Goal: Obtain resource: Obtain resource

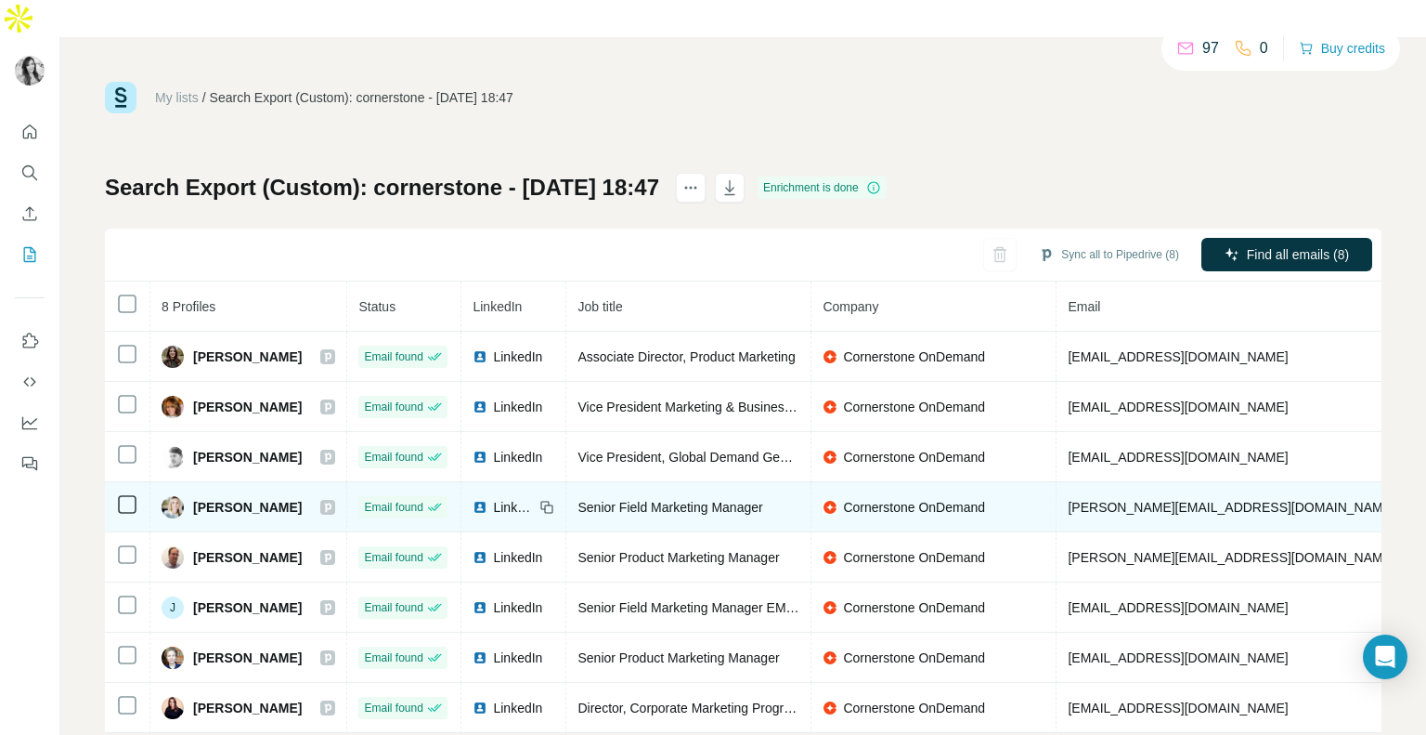
scroll to position [11, 0]
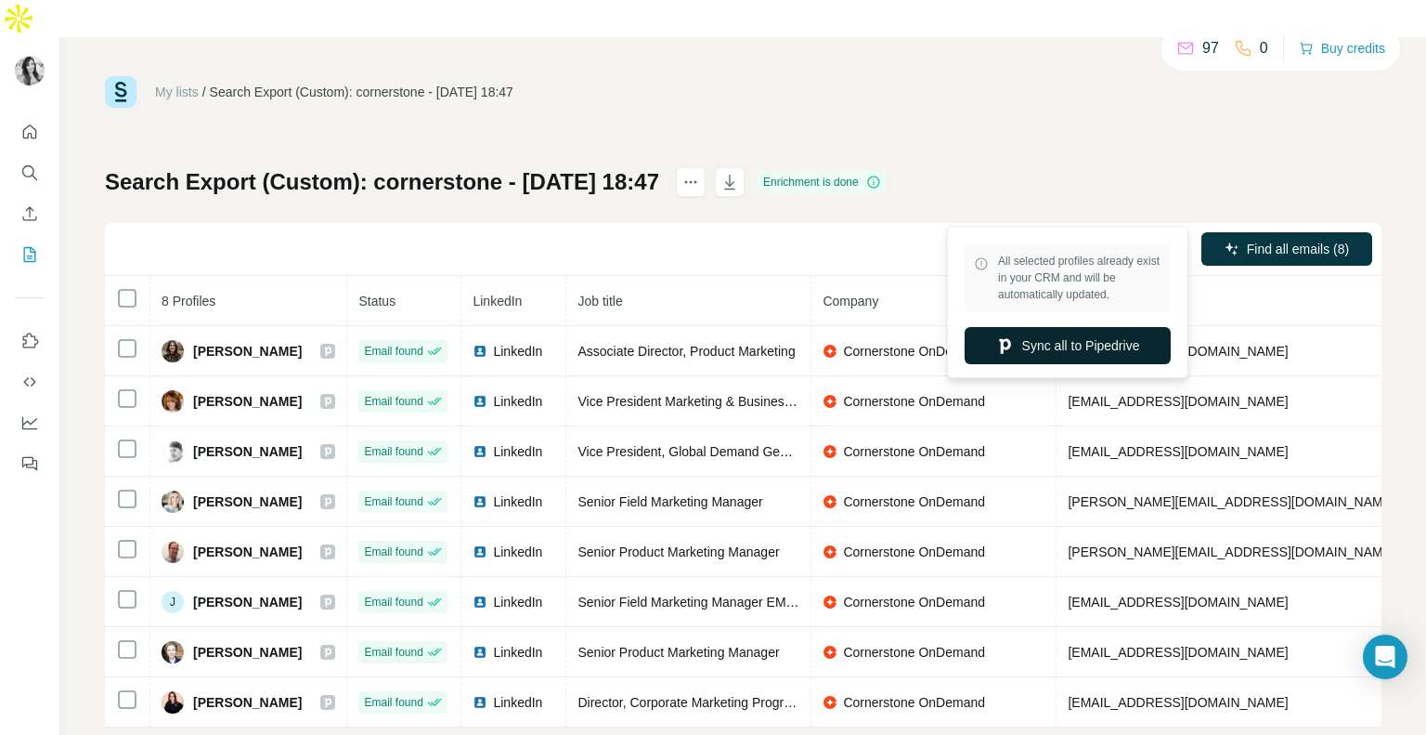
click at [1100, 346] on button "Sync all to Pipedrive" at bounding box center [1068, 345] width 206 height 37
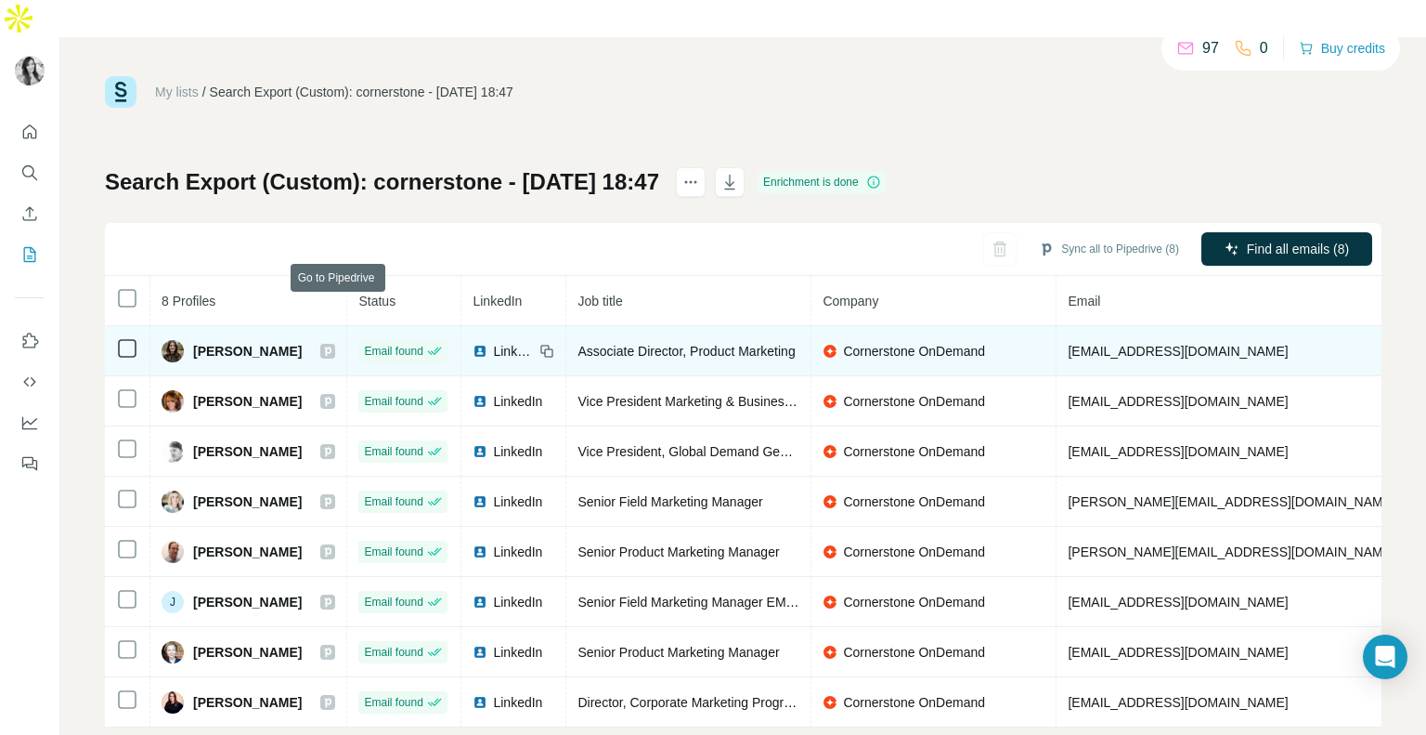
click at [332, 346] on icon at bounding box center [328, 350] width 7 height 9
click at [1113, 344] on span "[EMAIL_ADDRESS][DOMAIN_NAME]" at bounding box center [1178, 351] width 220 height 15
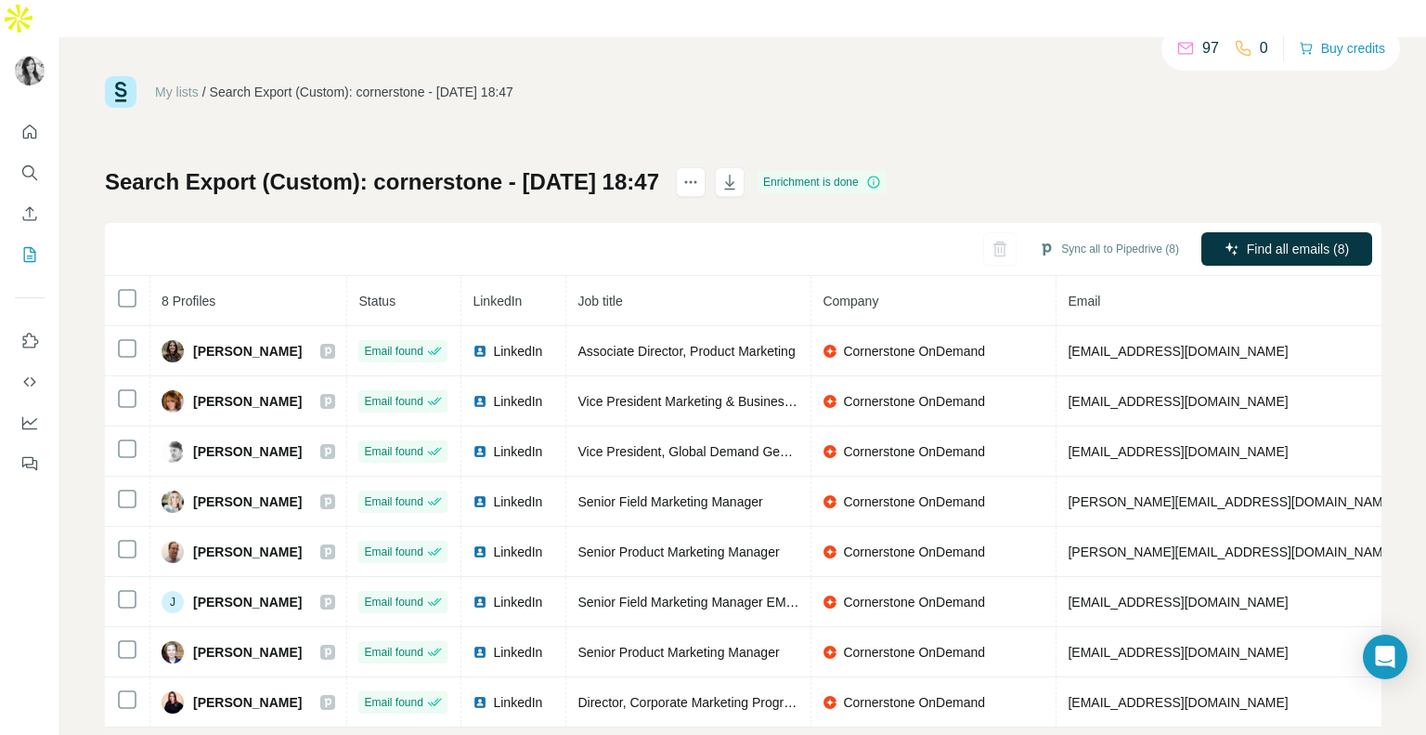
click at [929, 276] on th "Company" at bounding box center [934, 301] width 245 height 50
click at [929, 223] on div "Sync all to Pipedrive (8) Find all emails (8)" at bounding box center [743, 249] width 1277 height 53
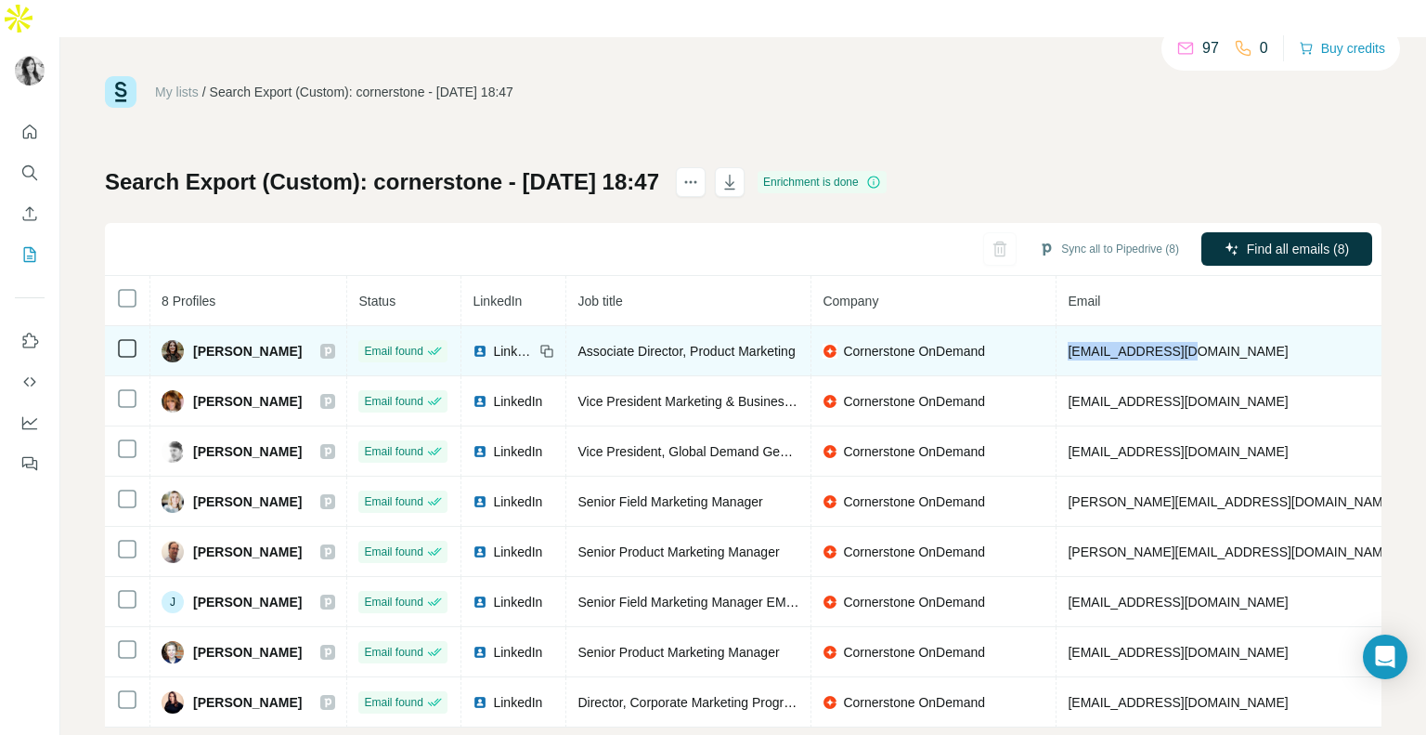
drag, startPoint x: 1211, startPoint y: 310, endPoint x: 1057, endPoint y: 308, distance: 154.2
click at [1057, 326] on tr "[PERSON_NAME] Email found LinkedIn Associate Director, Product Marketing Corner…" at bounding box center [966, 351] width 1722 height 50
copy tr "[EMAIL_ADDRESS][DOMAIN_NAME]"
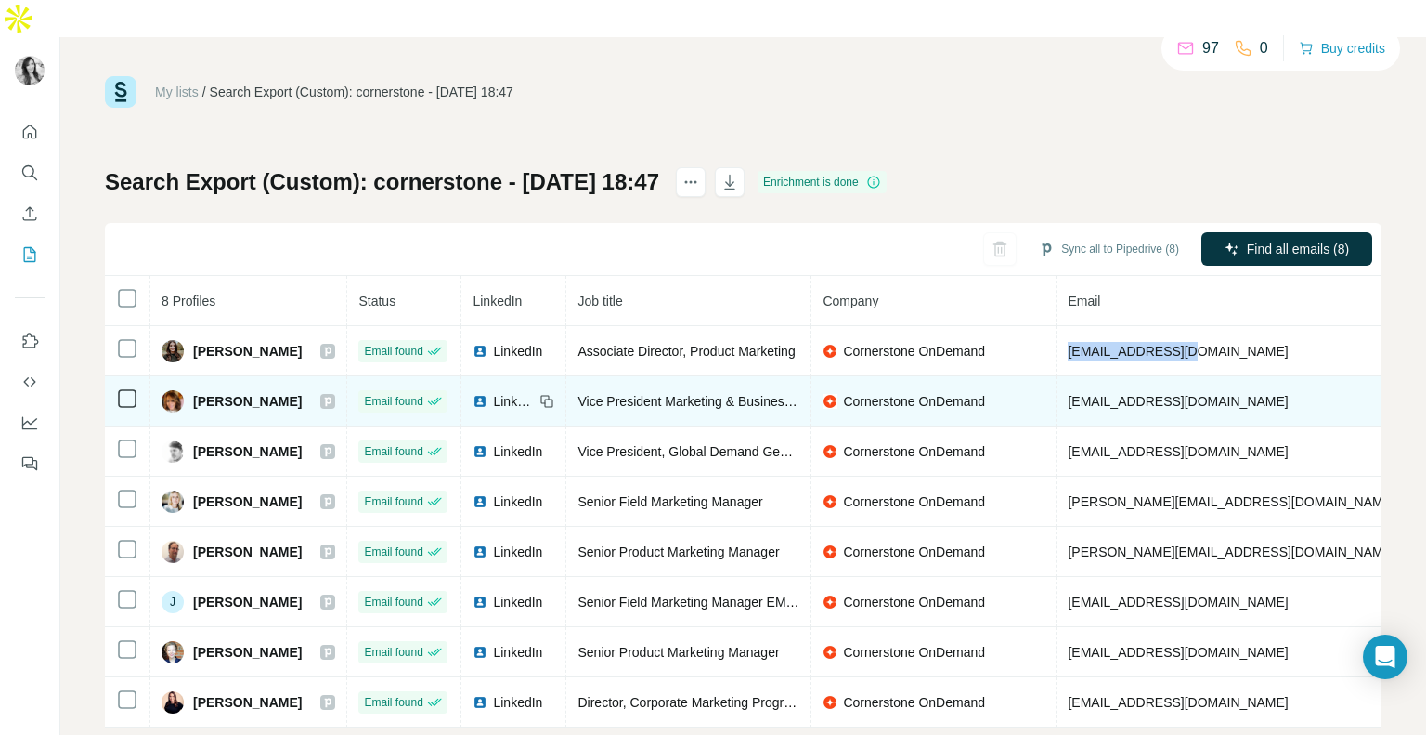
drag, startPoint x: 1308, startPoint y: 357, endPoint x: 1077, endPoint y: 371, distance: 230.7
click at [1077, 376] on td "[EMAIL_ADDRESS][DOMAIN_NAME]" at bounding box center [1232, 401] width 350 height 50
copy span "[EMAIL_ADDRESS][DOMAIN_NAME]"
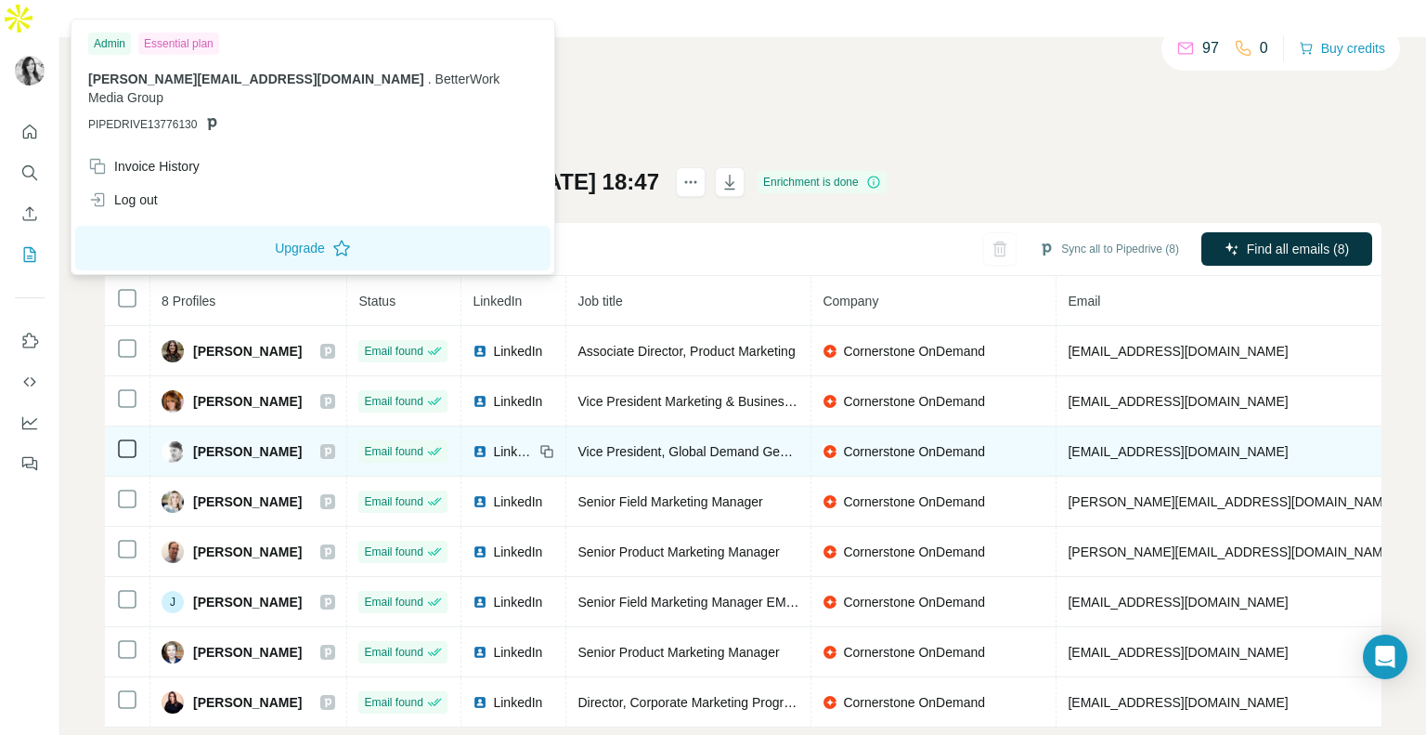
click at [1206, 426] on td "[EMAIL_ADDRESS][DOMAIN_NAME]" at bounding box center [1232, 451] width 350 height 50
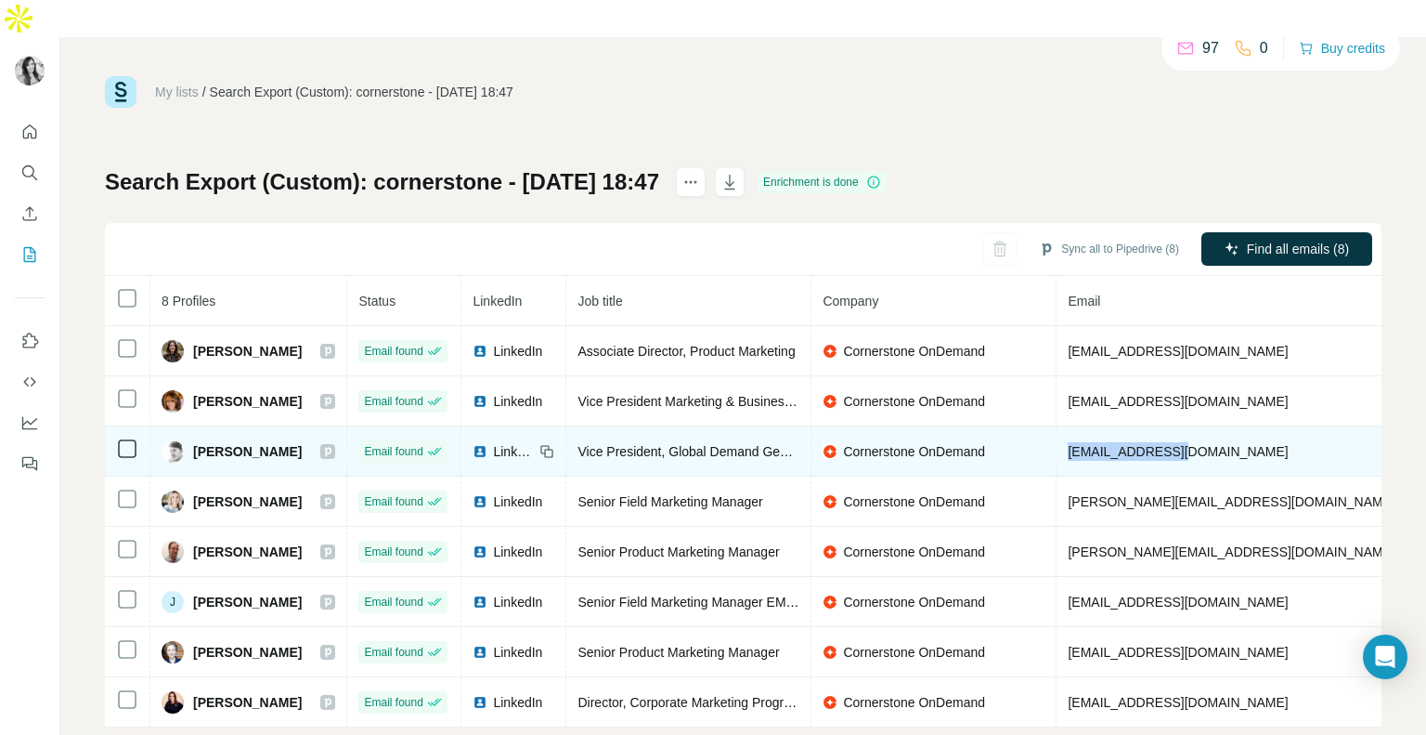
drag, startPoint x: 1206, startPoint y: 404, endPoint x: 1066, endPoint y: 404, distance: 140.2
click at [1066, 426] on tr "[PERSON_NAME] Email found LinkedIn Vice President, Global Demand Generation, In…" at bounding box center [966, 451] width 1722 height 50
copy tr "[EMAIL_ADDRESS][DOMAIN_NAME]"
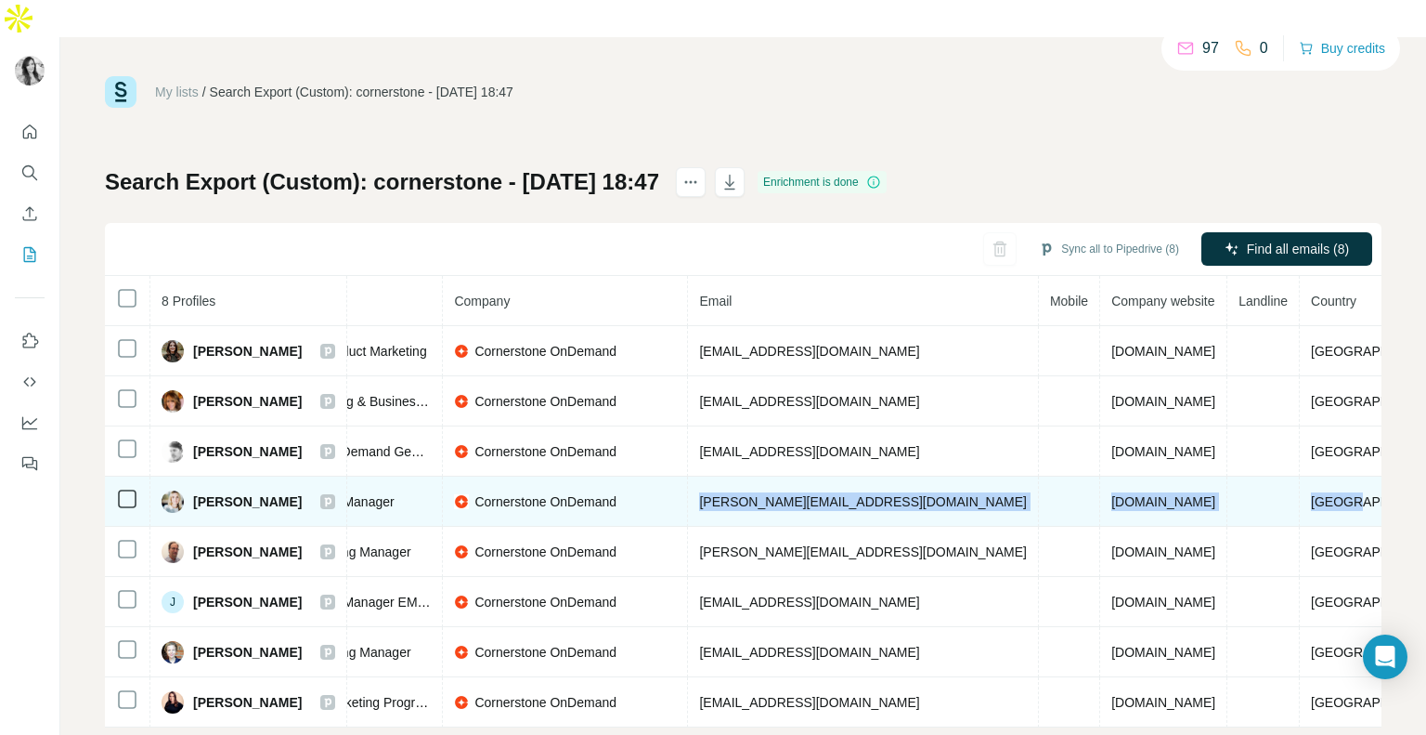
scroll to position [0, 472]
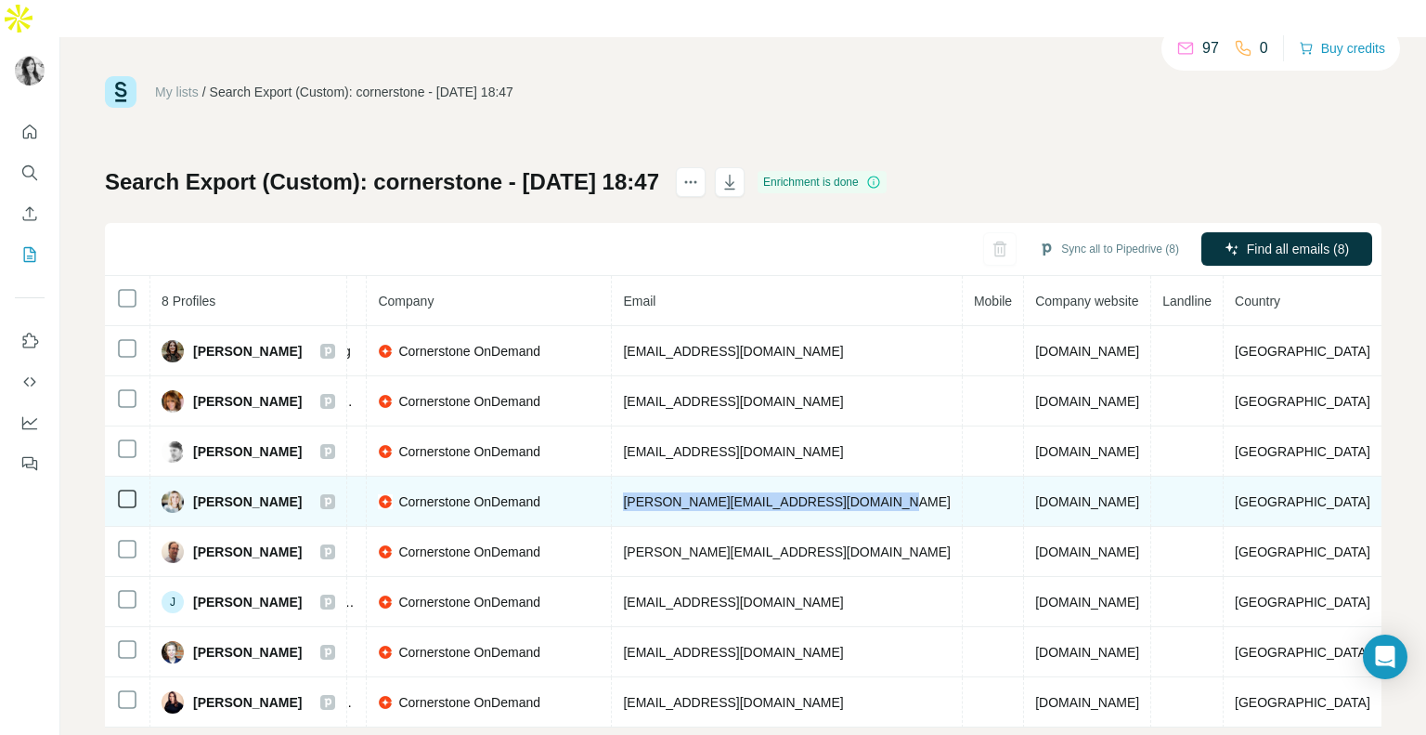
drag, startPoint x: 1082, startPoint y: 454, endPoint x: 881, endPoint y: 455, distance: 200.6
click at [881, 476] on td "[PERSON_NAME][EMAIL_ADDRESS][DOMAIN_NAME]" at bounding box center [787, 501] width 350 height 50
copy span "[PERSON_NAME][EMAIL_ADDRESS][DOMAIN_NAME]"
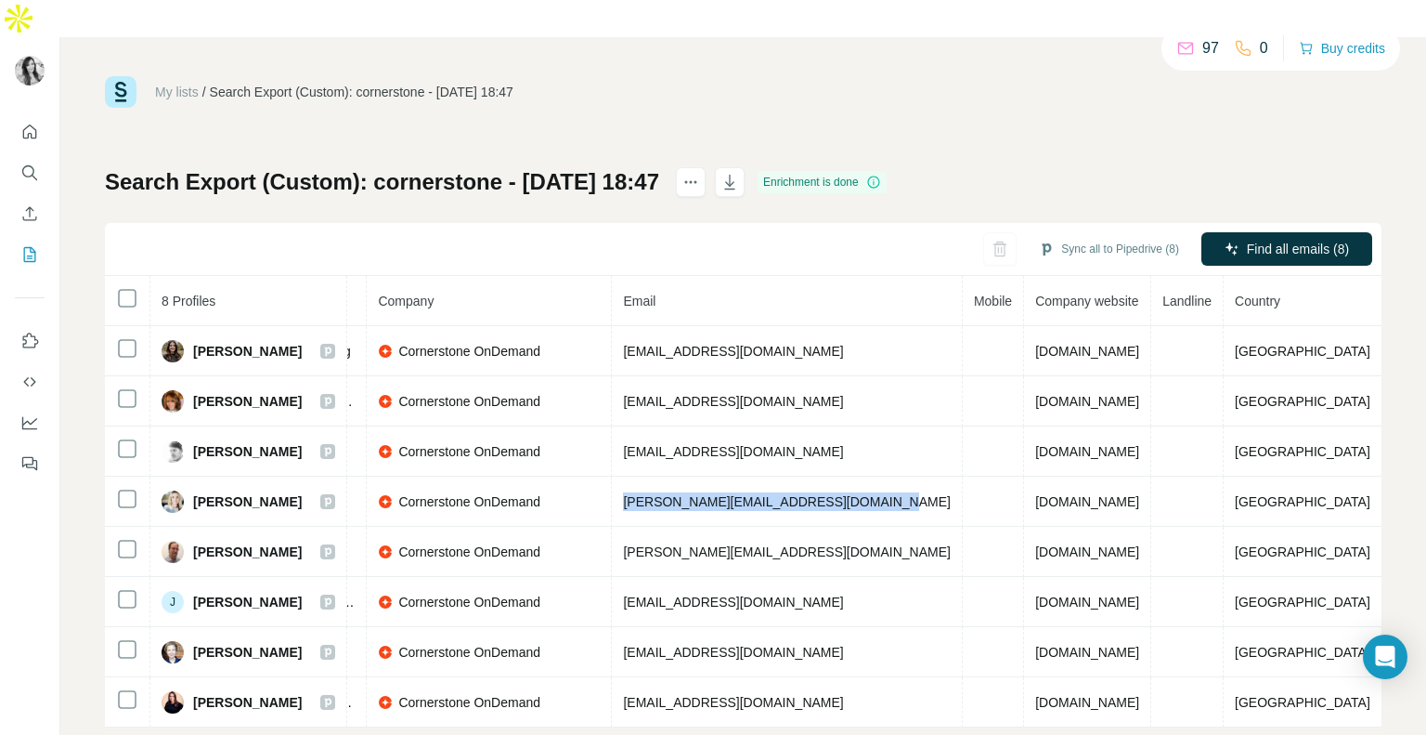
scroll to position [0, 0]
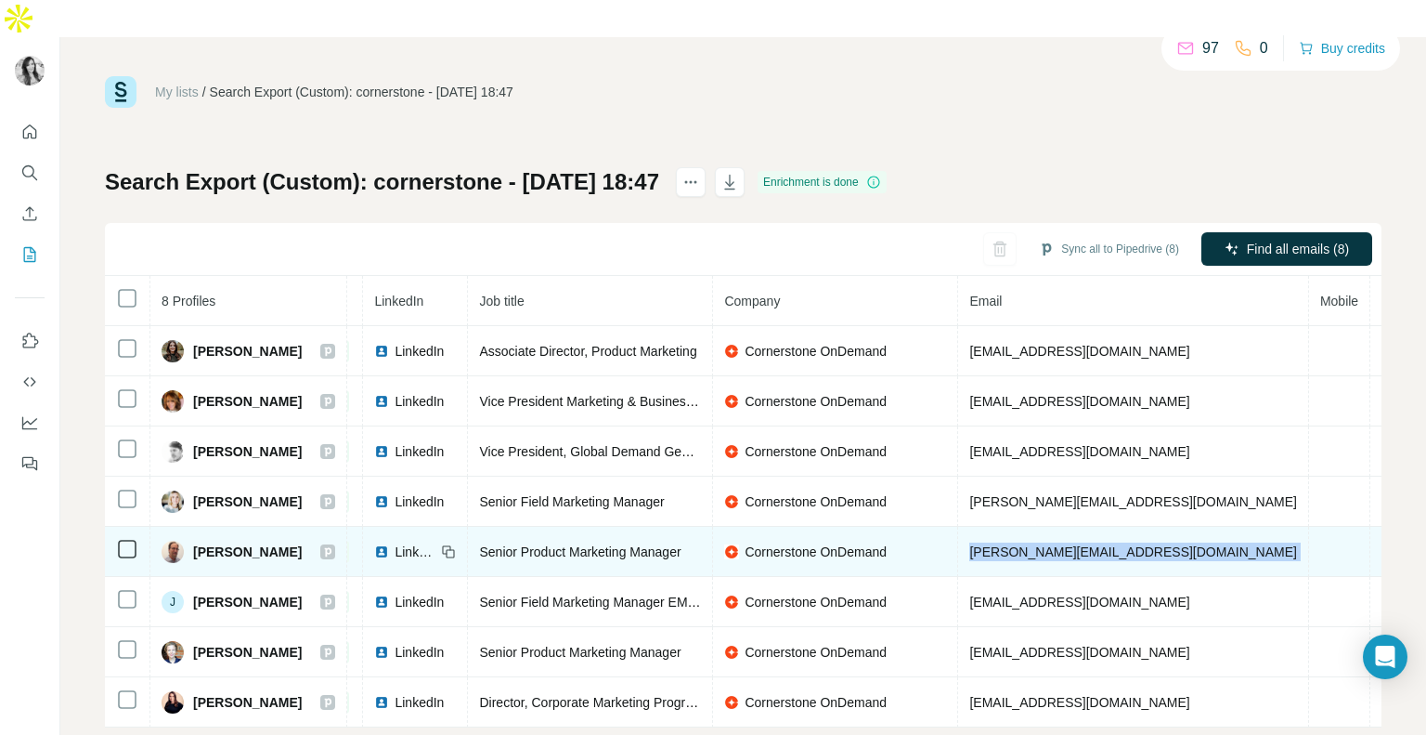
drag, startPoint x: 1078, startPoint y: 508, endPoint x: 1353, endPoint y: 484, distance: 275.9
click at [1353, 527] on tr "[PERSON_NAME] Email found LinkedIn Senior Product Marketing Manager Cornerstone…" at bounding box center [868, 552] width 1722 height 50
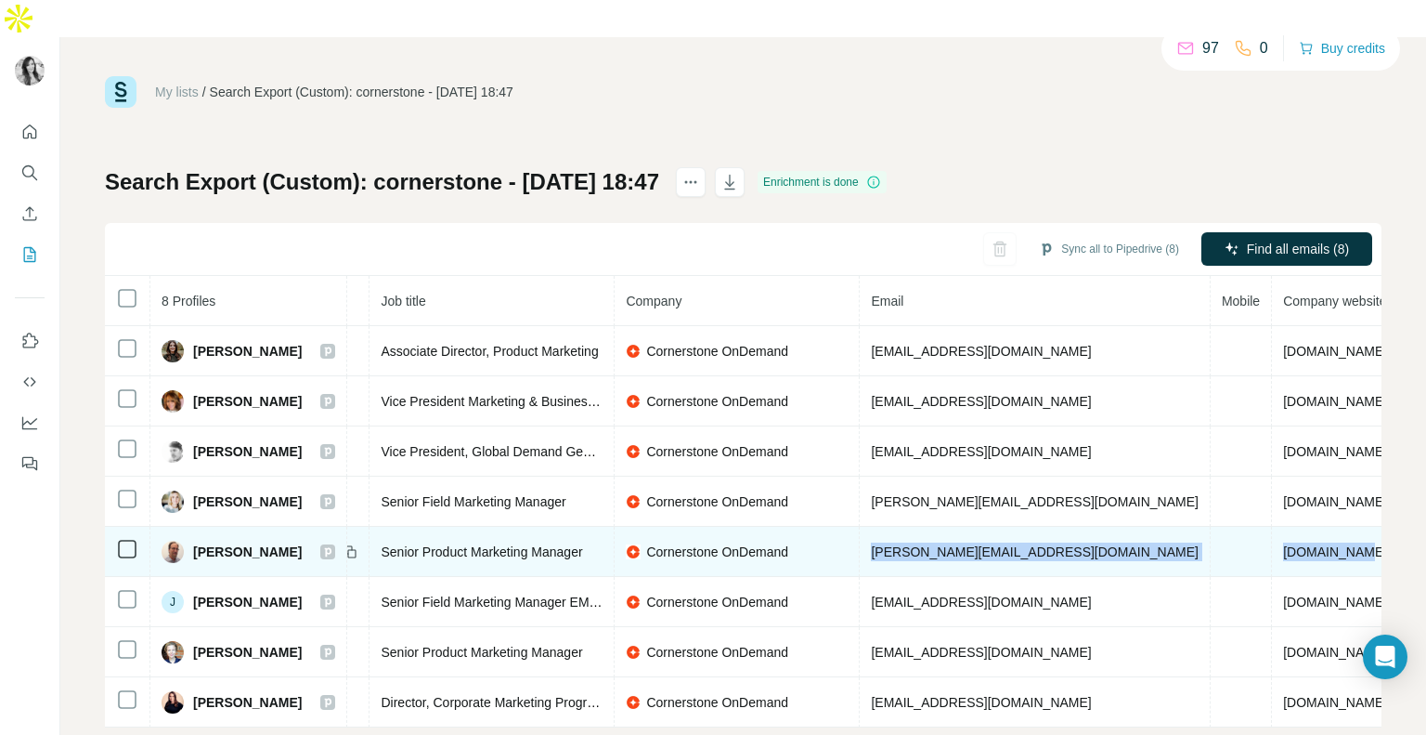
click at [1150, 527] on td "[PERSON_NAME][EMAIL_ADDRESS][DOMAIN_NAME]" at bounding box center [1035, 552] width 350 height 50
drag, startPoint x: 1159, startPoint y: 504, endPoint x: 862, endPoint y: 506, distance: 297.2
click at [862, 527] on tr "[PERSON_NAME] Email found LinkedIn Senior Product Marketing Manager Cornerstone…" at bounding box center [769, 552] width 1722 height 50
copy tr "[PERSON_NAME][EMAIL_ADDRESS][DOMAIN_NAME]"
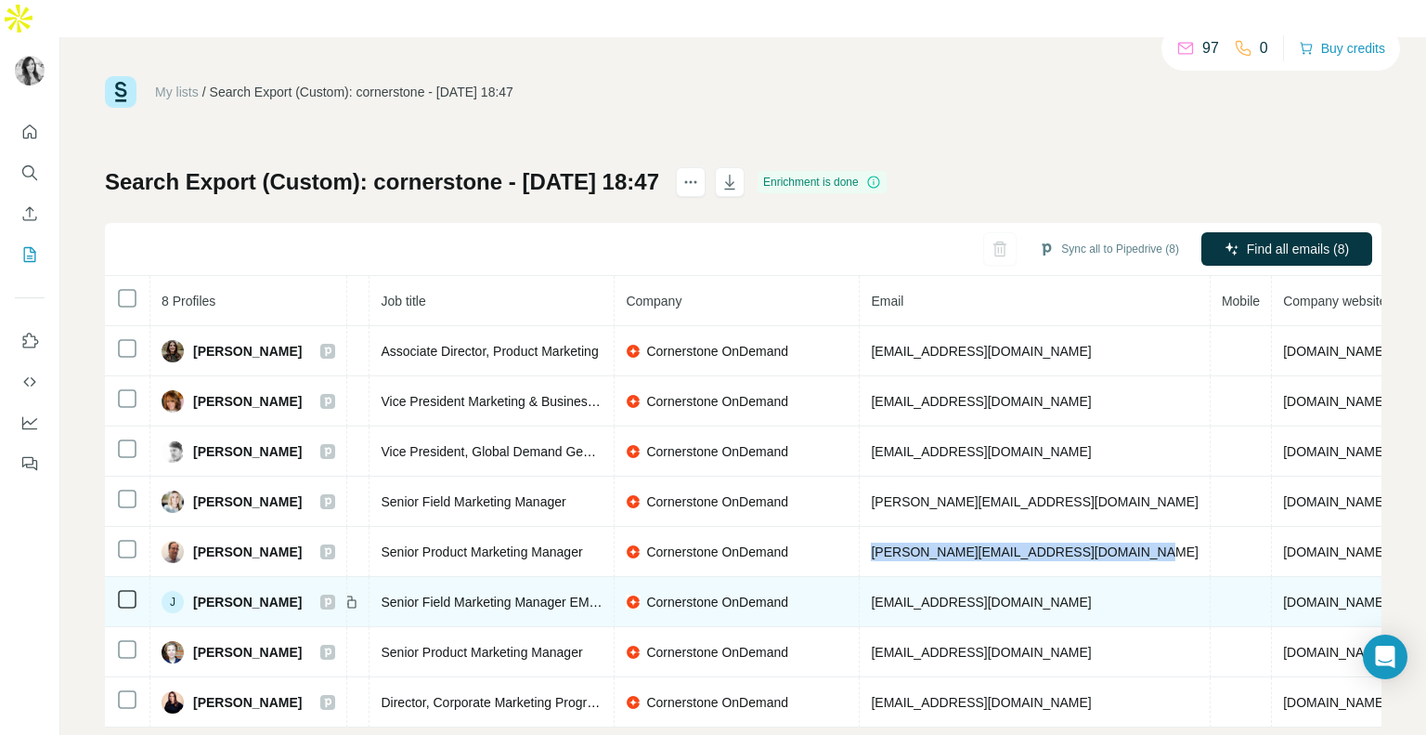
drag, startPoint x: 882, startPoint y: 560, endPoint x: 1181, endPoint y: 544, distance: 299.5
click at [1181, 577] on td "[EMAIL_ADDRESS][DOMAIN_NAME]" at bounding box center [1035, 602] width 350 height 50
copy span "[EMAIL_ADDRESS][DOMAIN_NAME]"
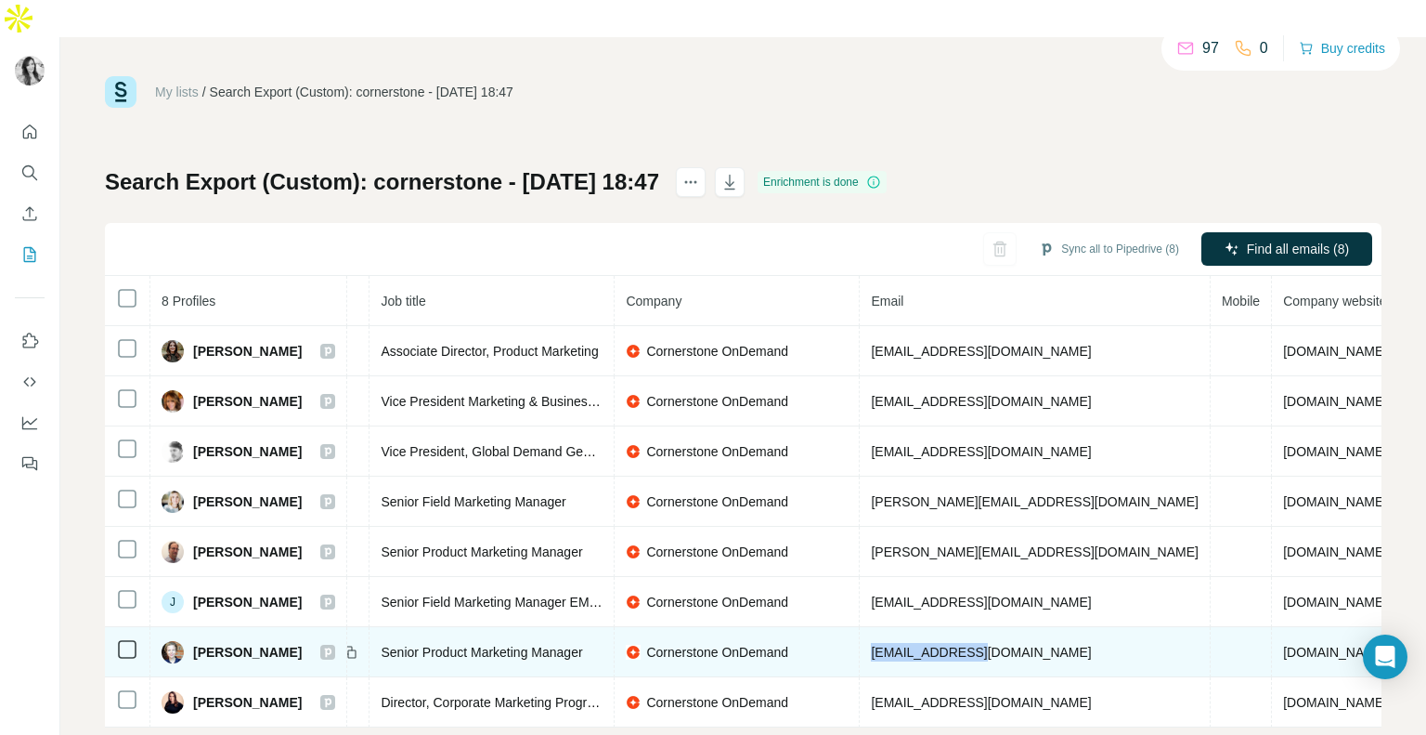
drag, startPoint x: 879, startPoint y: 603, endPoint x: 999, endPoint y: 601, distance: 120.7
click at [999, 627] on td "[EMAIL_ADDRESS][DOMAIN_NAME]" at bounding box center [1035, 652] width 350 height 50
copy span "[EMAIL_ADDRESS][DOMAIN_NAME]"
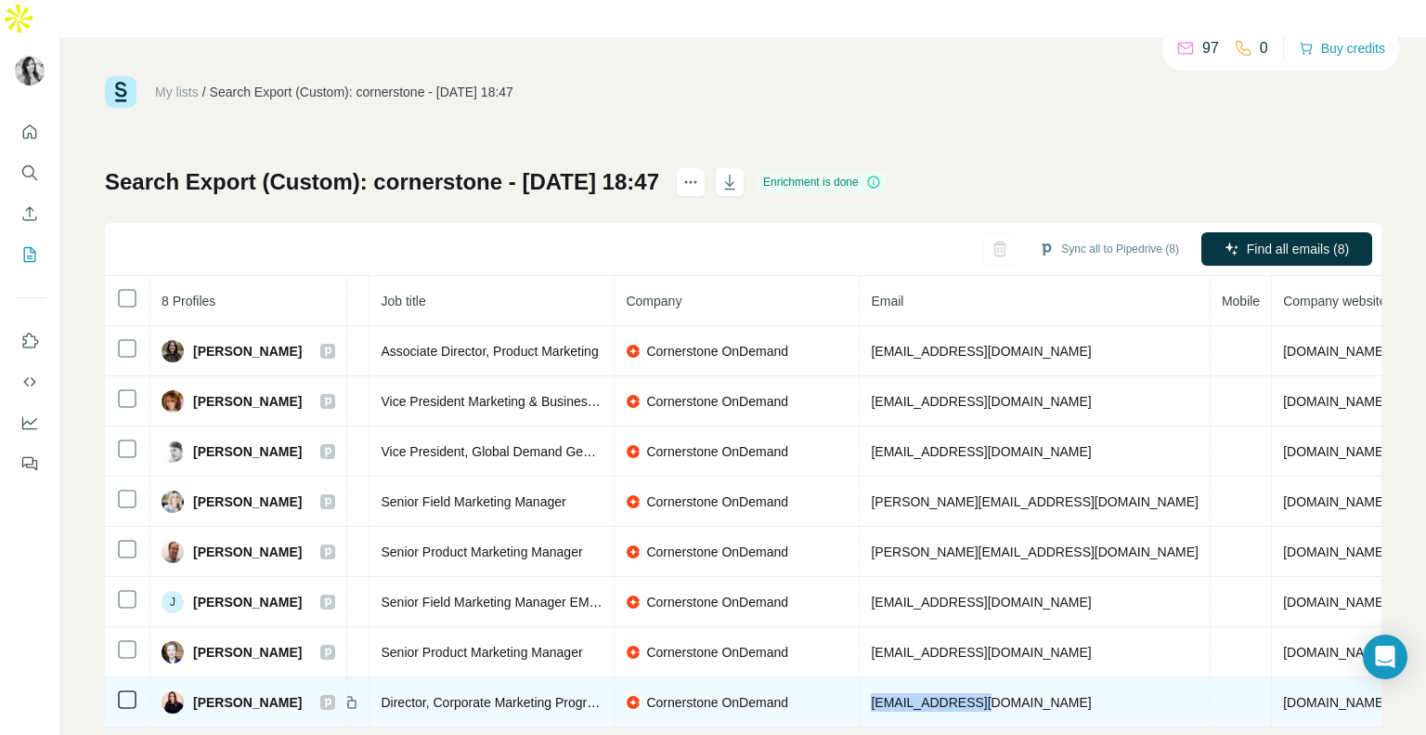
drag, startPoint x: 882, startPoint y: 658, endPoint x: 1045, endPoint y: 662, distance: 162.6
click at [1045, 677] on td "[EMAIL_ADDRESS][DOMAIN_NAME]" at bounding box center [1035, 702] width 350 height 50
copy span "[EMAIL_ADDRESS][DOMAIN_NAME]"
